Goal: Information Seeking & Learning: Learn about a topic

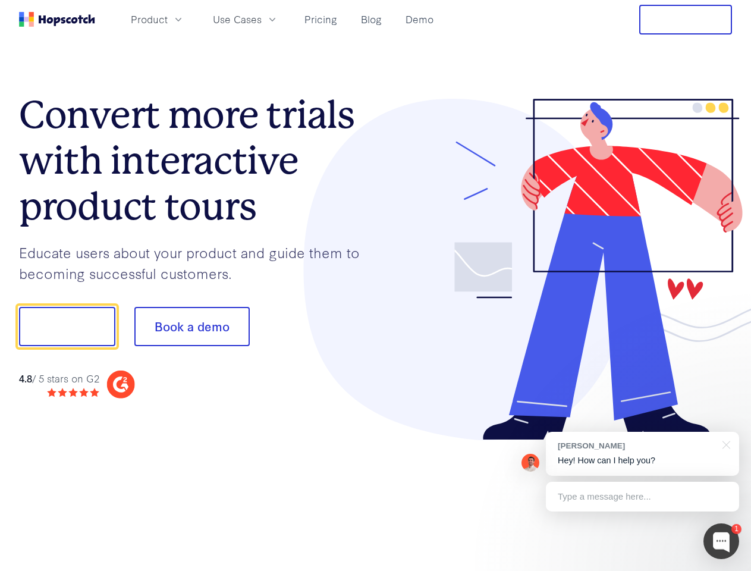
click at [376, 286] on div at bounding box center [554, 270] width 357 height 342
click at [168, 19] on span "Product" at bounding box center [149, 19] width 37 height 15
click at [262, 19] on span "Use Cases" at bounding box center [237, 19] width 49 height 15
click at [686, 20] on button "Free Trial" at bounding box center [685, 20] width 93 height 30
click at [67, 327] on button "Show me!" at bounding box center [67, 326] width 96 height 39
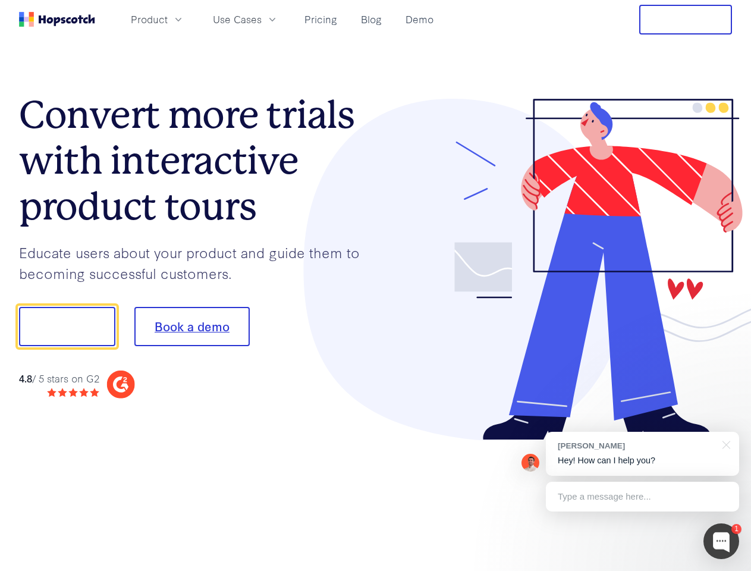
click at [192, 327] on button "Book a demo" at bounding box center [191, 326] width 115 height 39
click at [722, 541] on div at bounding box center [722, 541] width 36 height 36
click at [642, 454] on div "[PERSON_NAME] Hey! How can I help you?" at bounding box center [642, 454] width 193 height 44
click at [725, 444] on div at bounding box center [627, 325] width 223 height 397
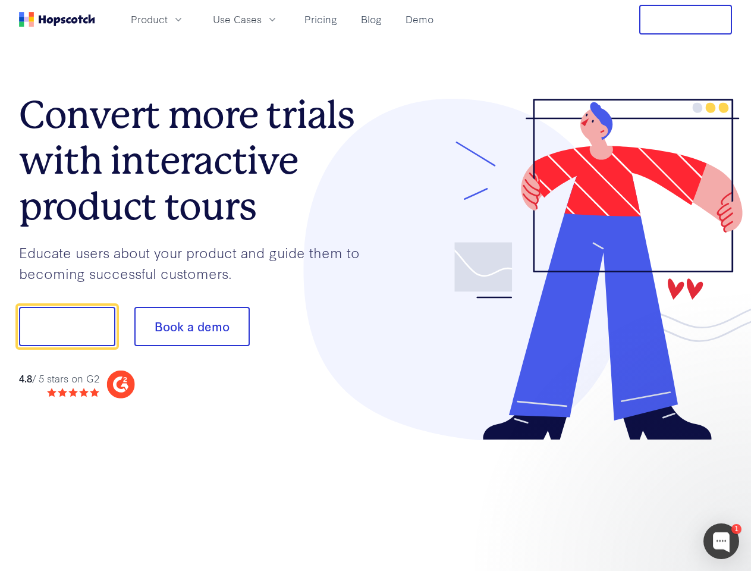
click at [642, 497] on div at bounding box center [627, 404] width 223 height 237
